Goal: Navigation & Orientation: Find specific page/section

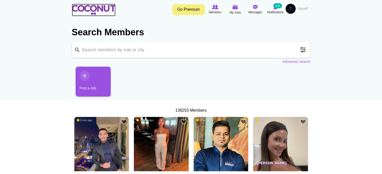
click at [87, 11] on img at bounding box center [94, 10] width 44 height 10
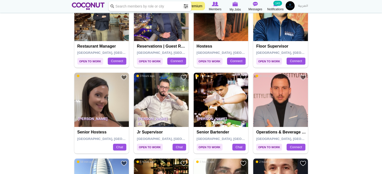
scroll to position [201, 0]
